Goal: Find specific fact: Find specific fact

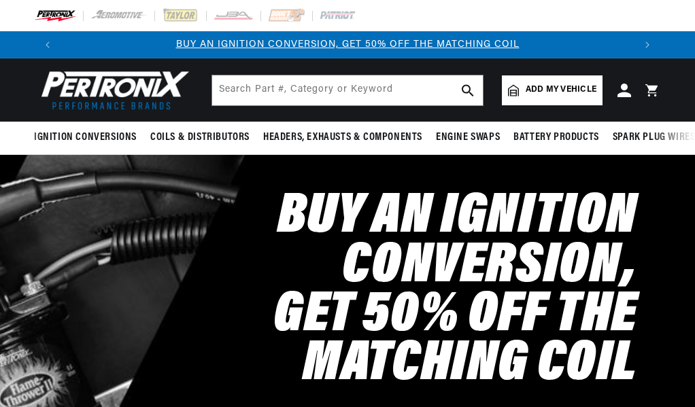
click at [274, 91] on input "text" at bounding box center [347, 90] width 271 height 30
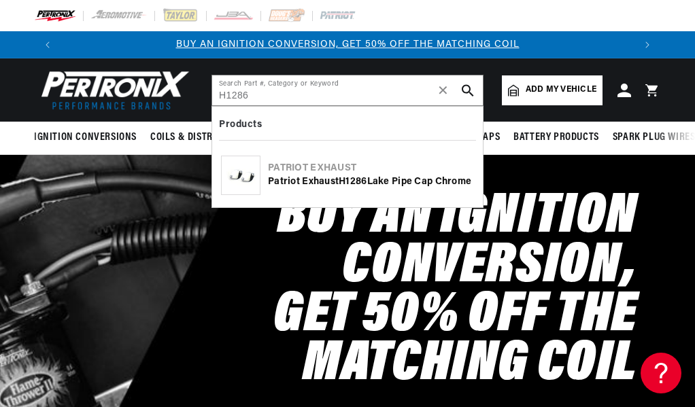
type input "H1286"
